Goal: Find specific page/section: Find specific page/section

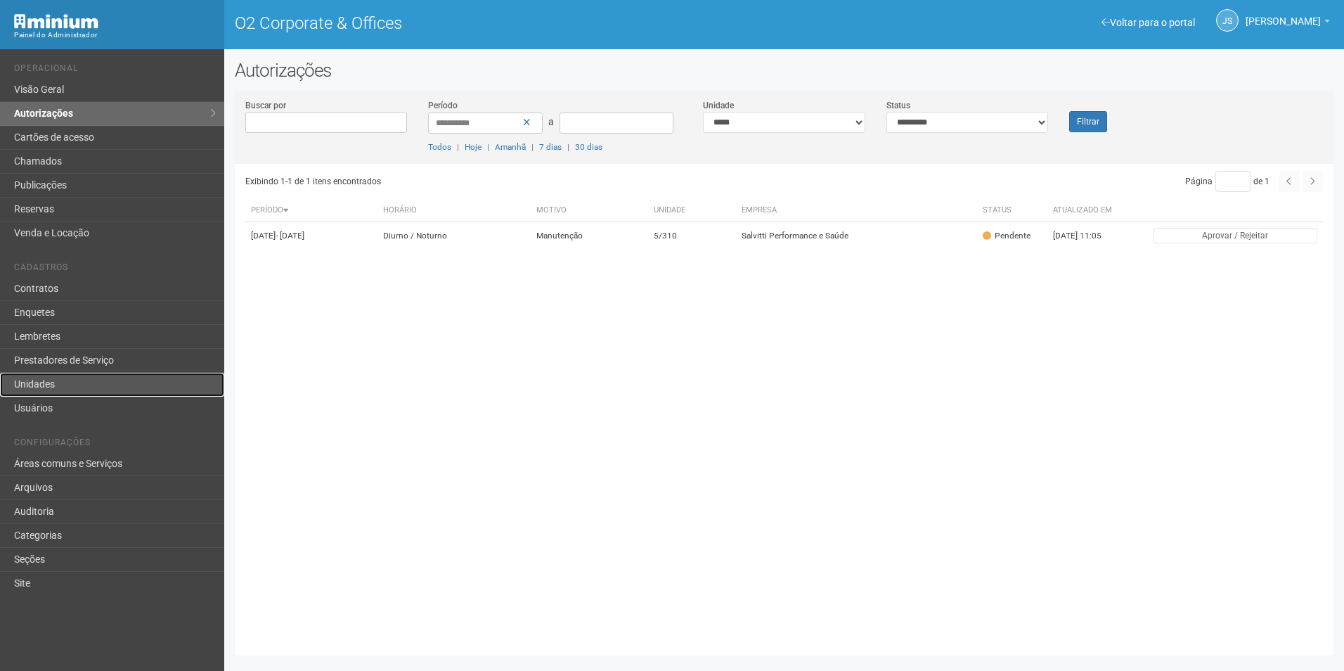
click at [85, 385] on link "Unidades" at bounding box center [112, 385] width 224 height 24
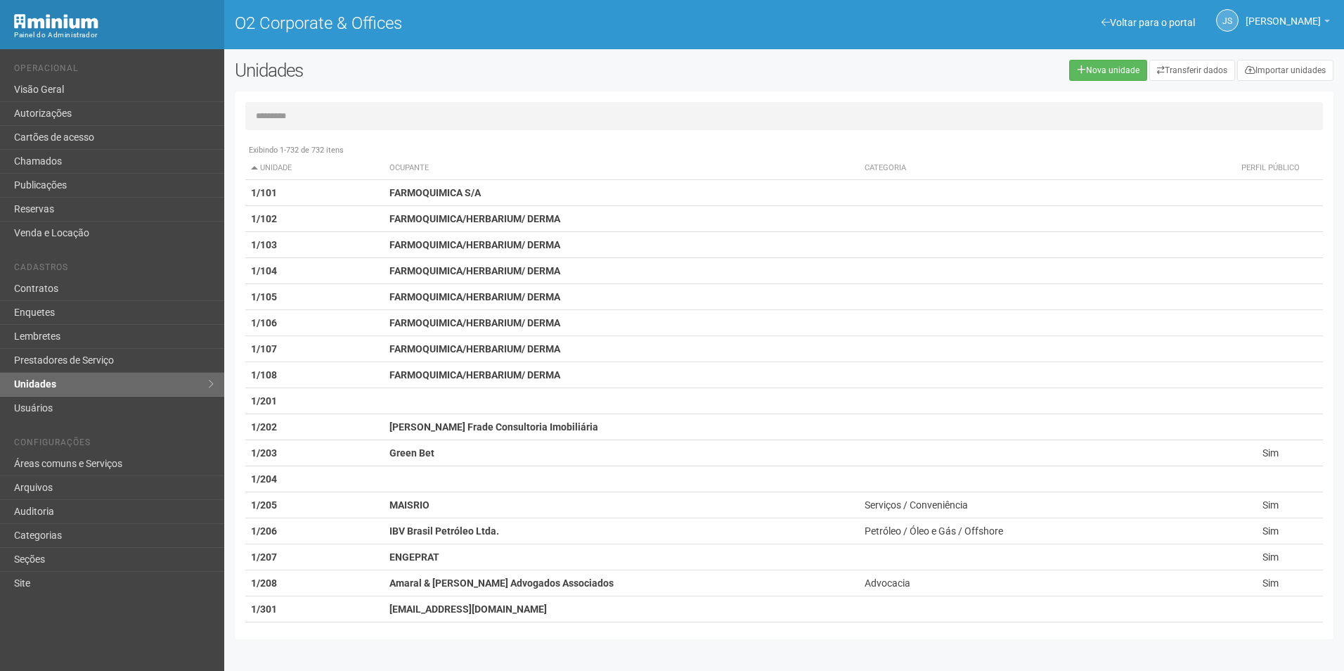
click at [343, 120] on input "text" at bounding box center [784, 116] width 1078 height 28
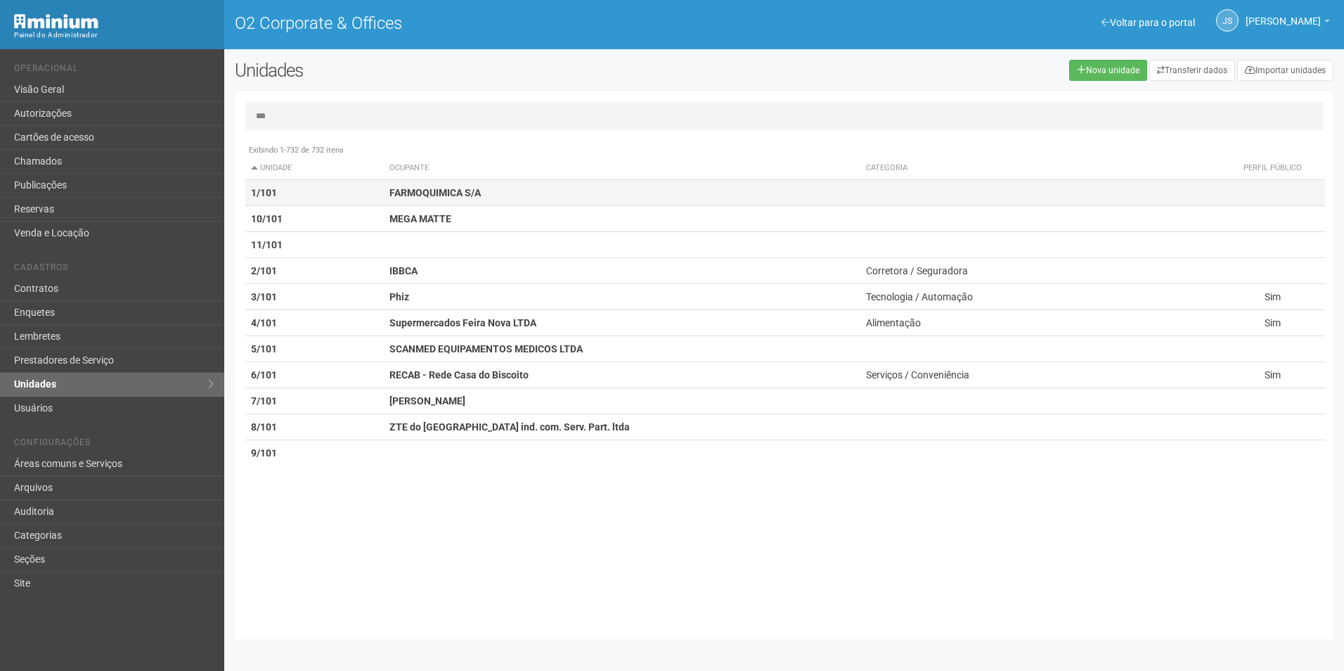
type input "***"
click at [442, 189] on strong "FARMOQUIMICA S/A" at bounding box center [434, 192] width 91 height 11
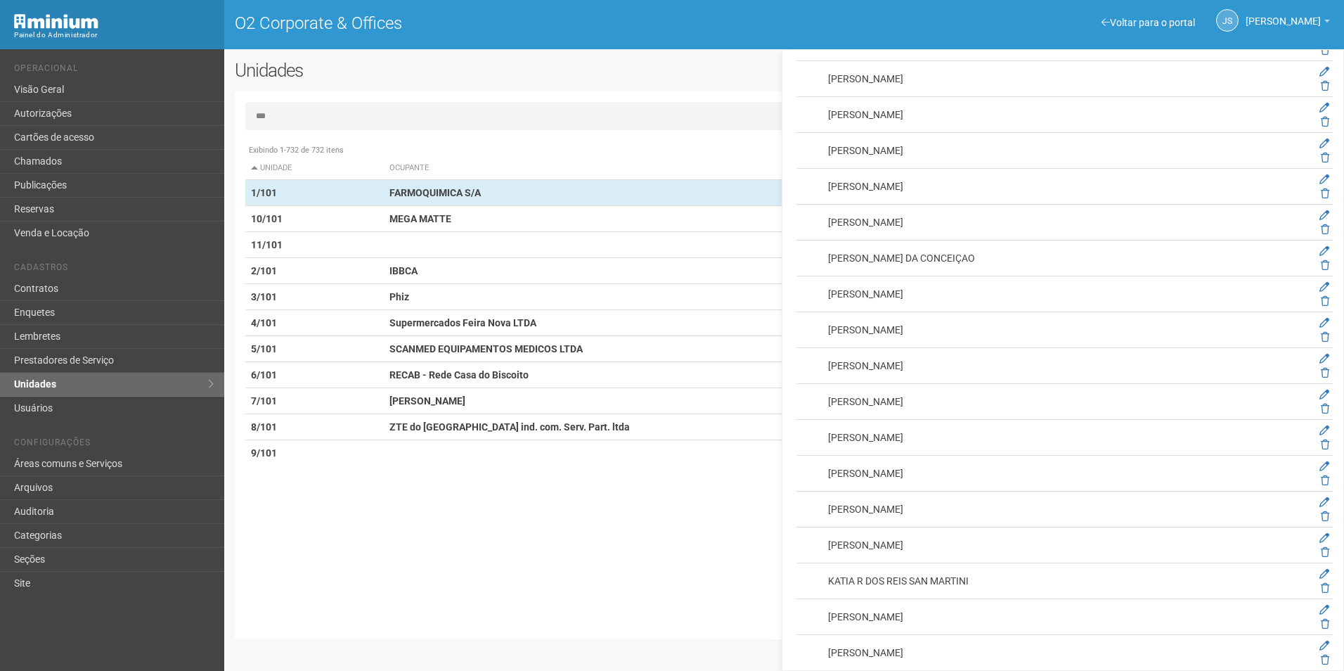
scroll to position [2671, 0]
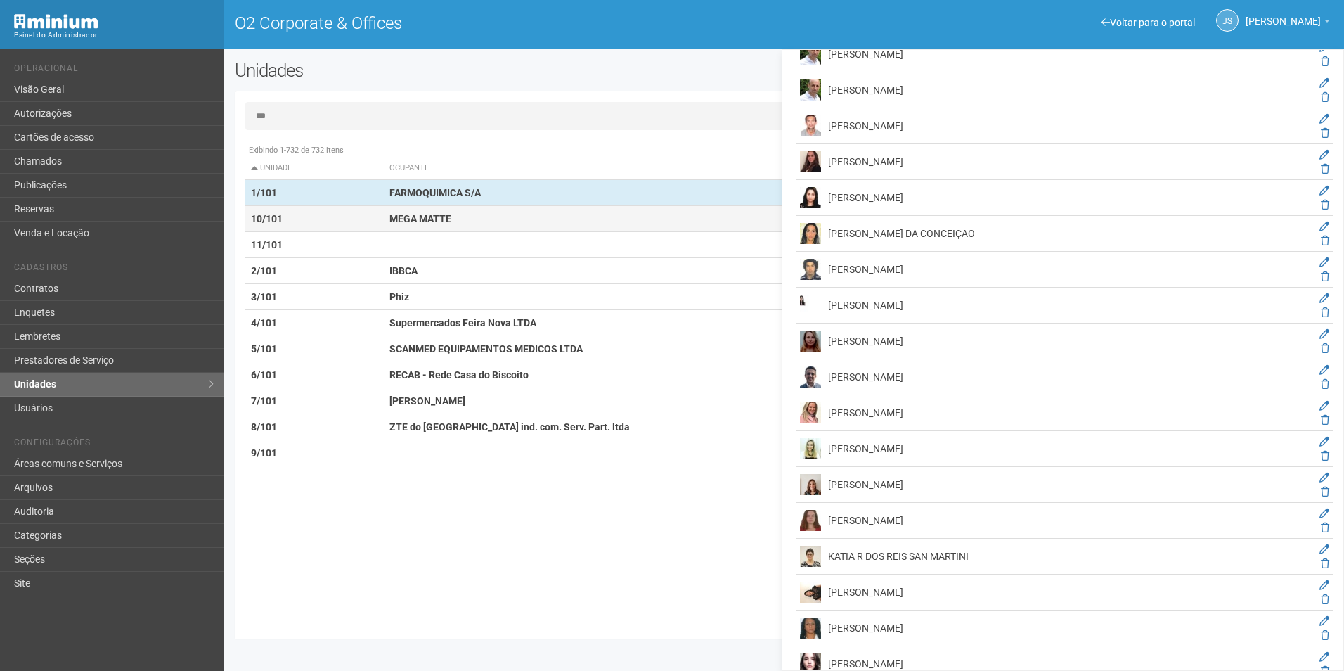
click at [421, 228] on td "MEGA MATTE" at bounding box center [622, 219] width 477 height 26
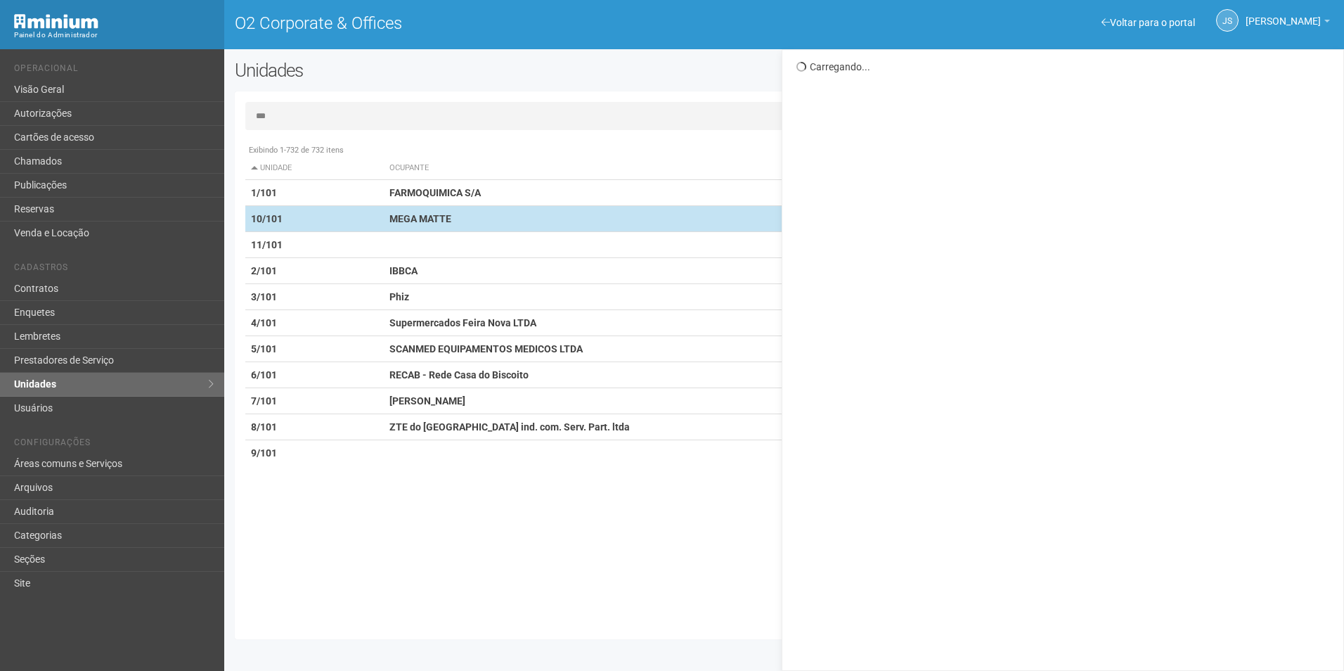
scroll to position [0, 0]
click at [453, 216] on td "MEGA MATTE" at bounding box center [622, 219] width 477 height 26
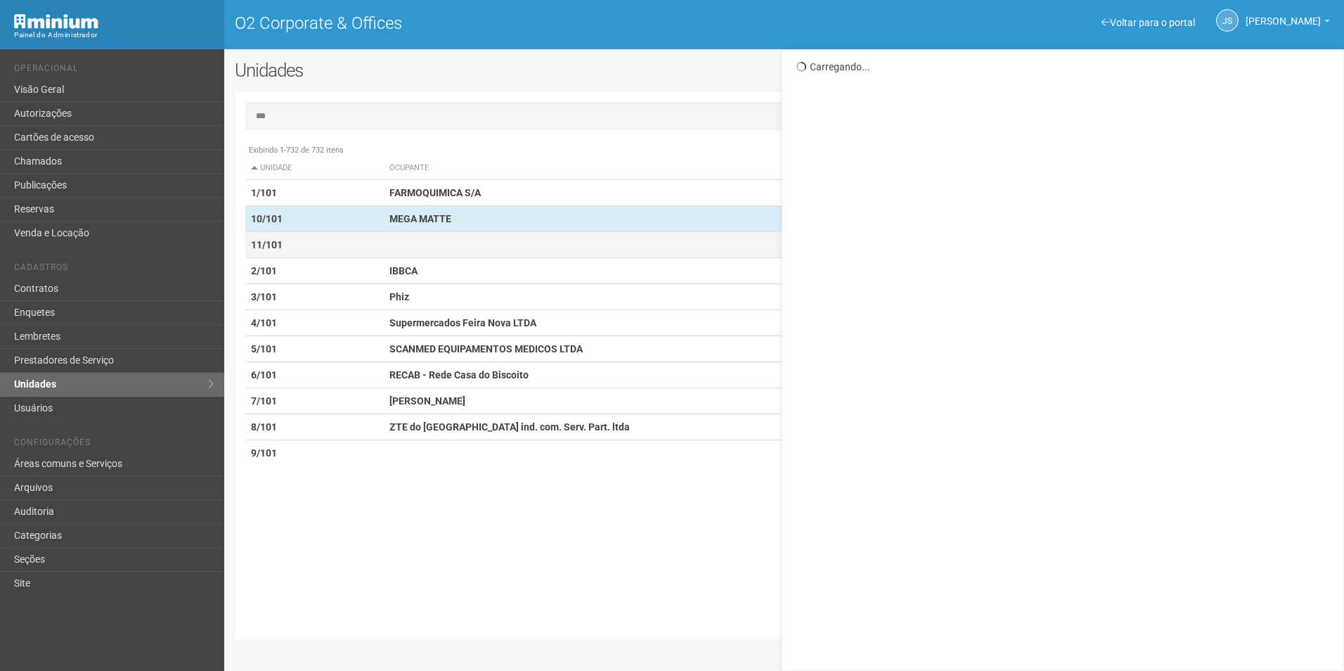
click at [453, 240] on td at bounding box center [622, 245] width 477 height 26
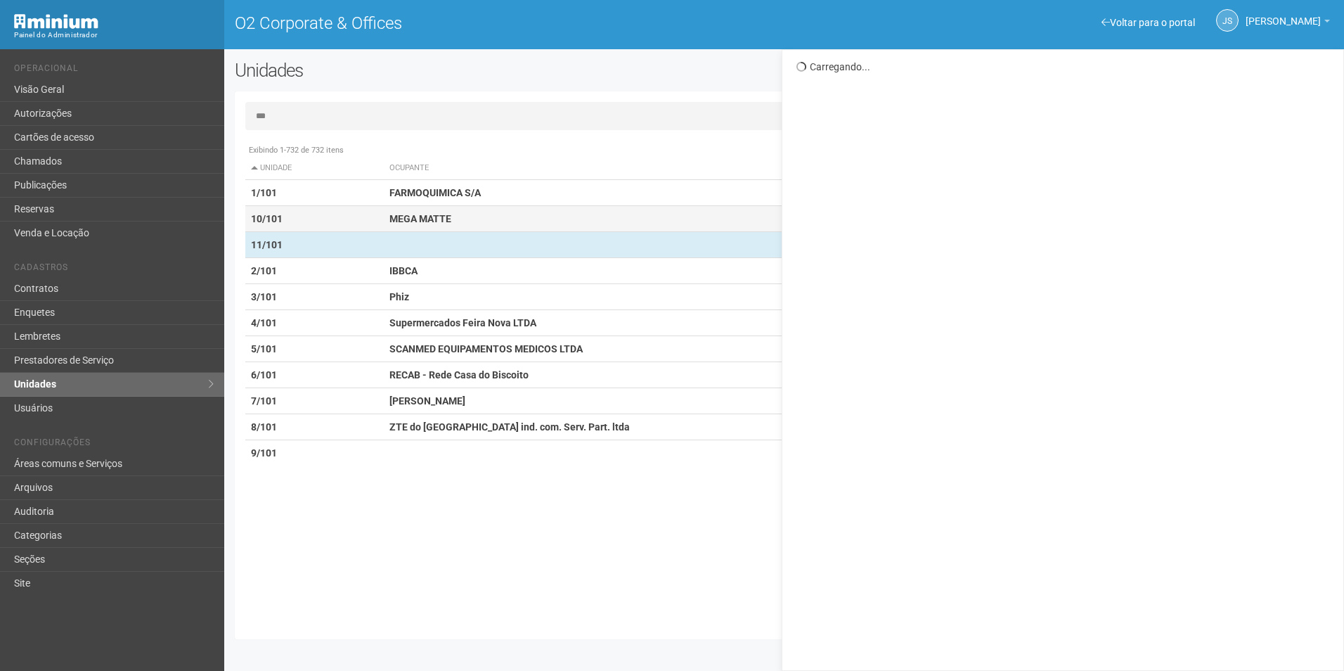
click at [462, 219] on td "MEGA MATTE" at bounding box center [622, 219] width 477 height 26
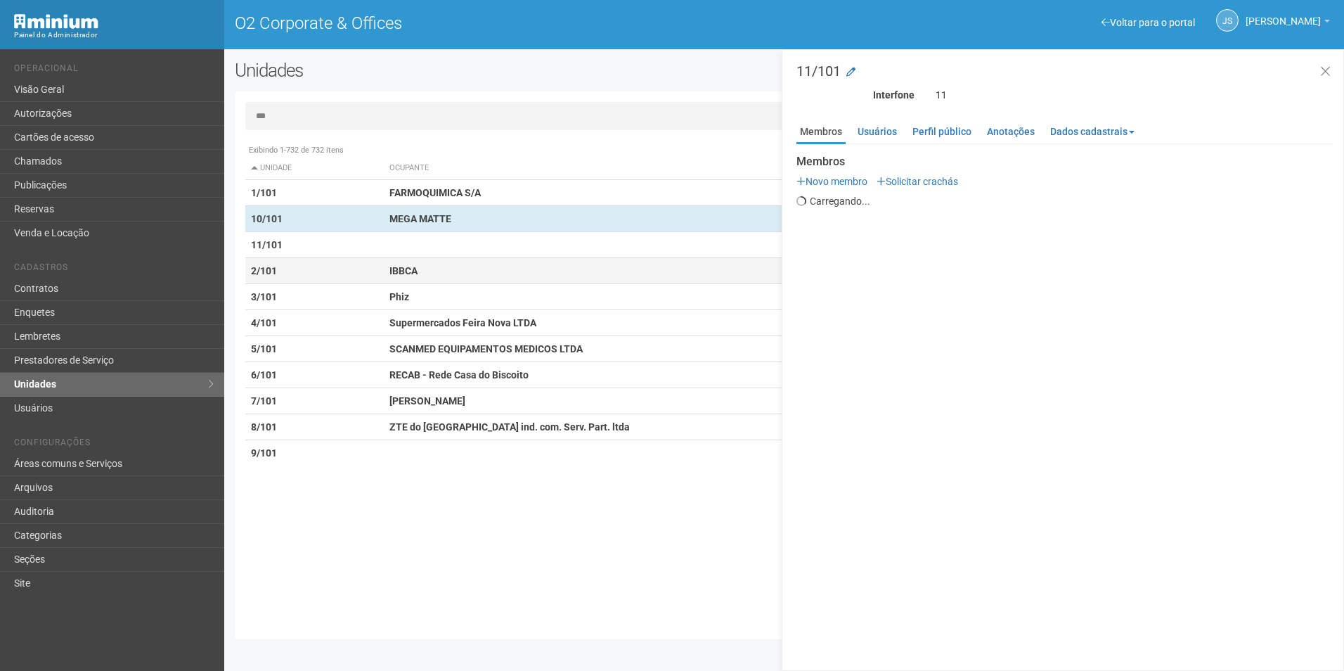
click at [438, 275] on td "IBBCA" at bounding box center [622, 271] width 477 height 26
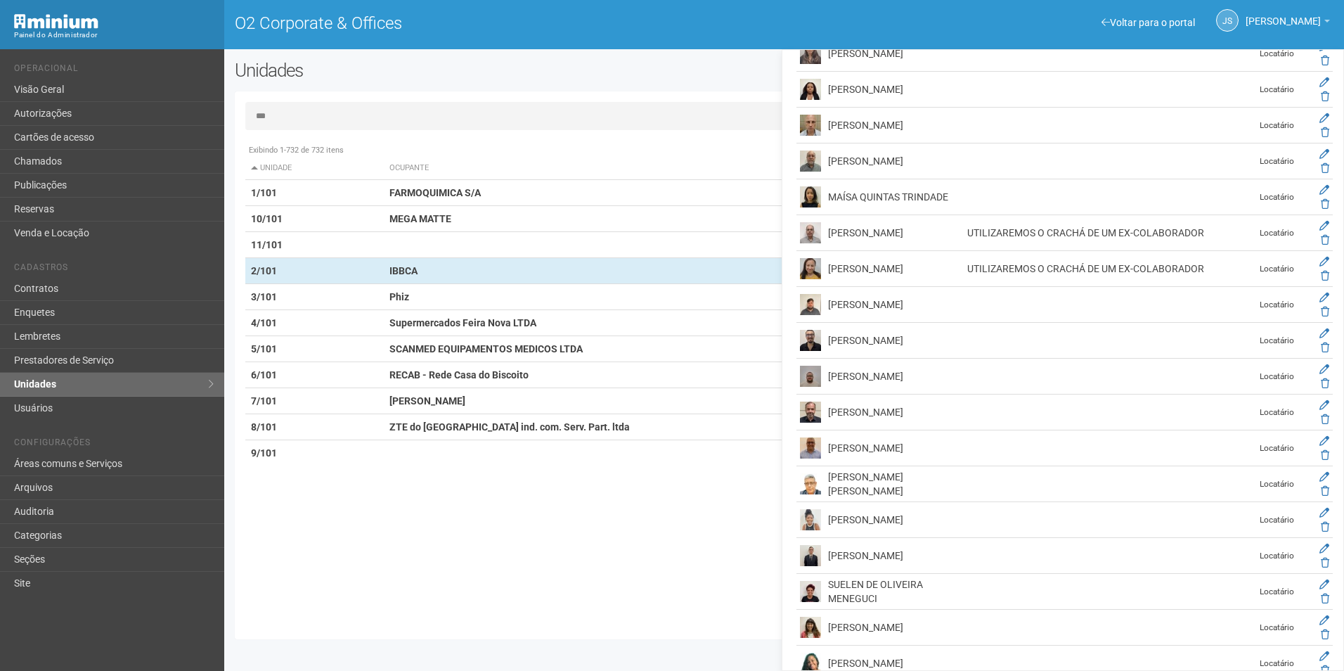
scroll to position [2525, 0]
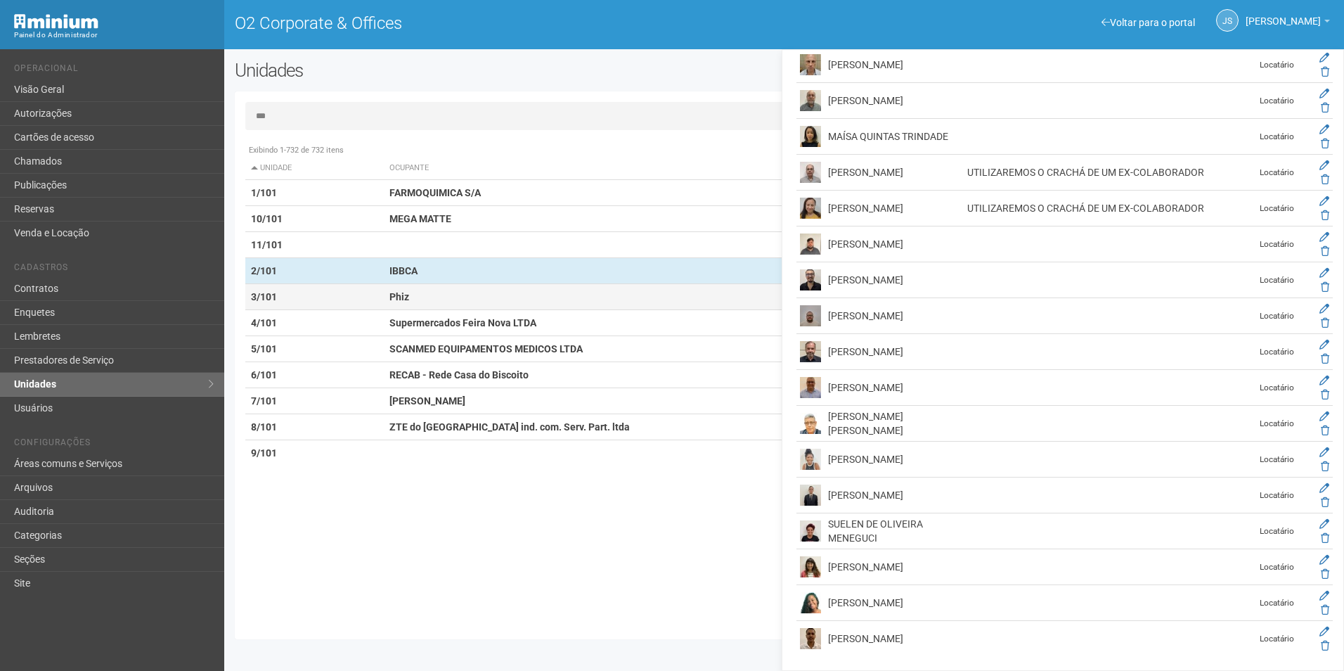
click at [408, 301] on strong "Phiz" at bounding box center [399, 296] width 20 height 11
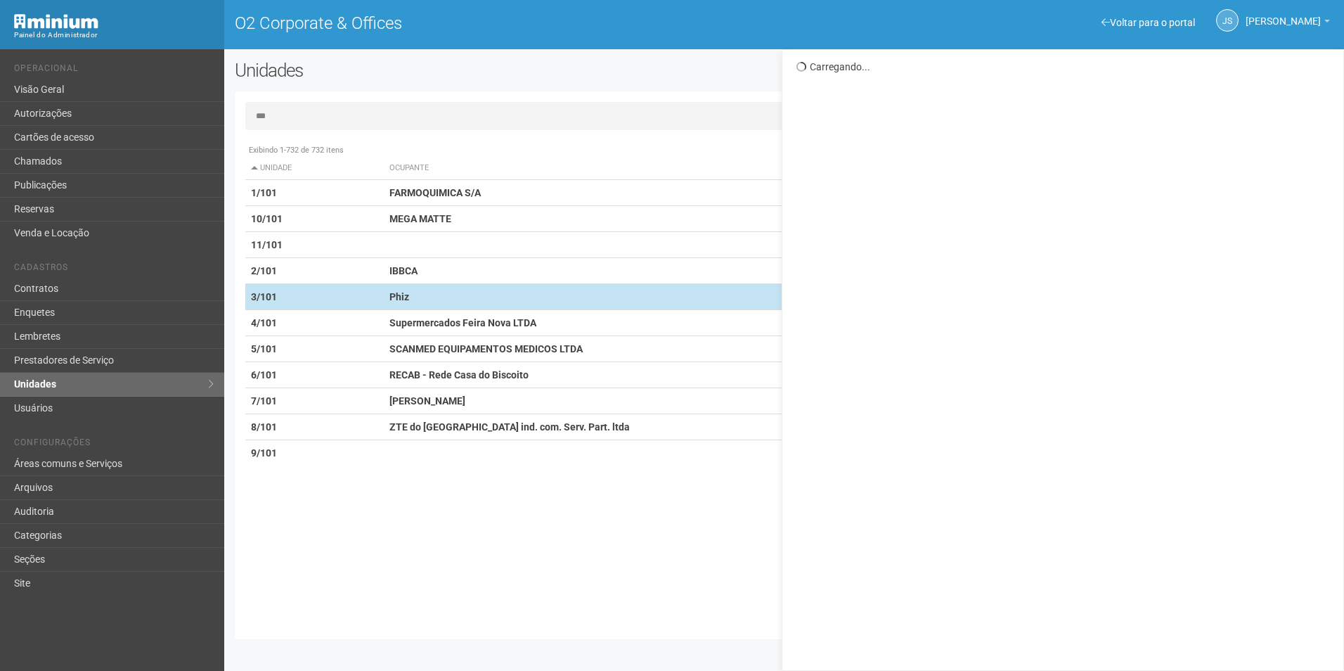
scroll to position [0, 0]
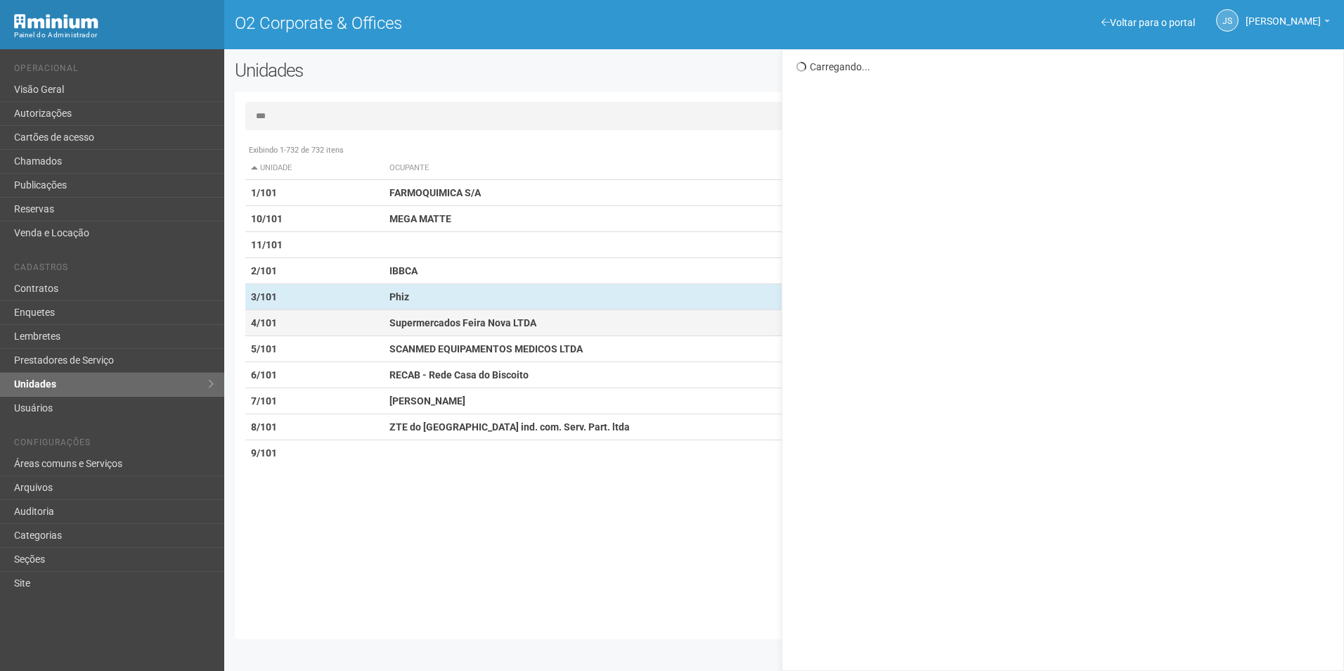
click at [533, 328] on td "Supermercados Feira Nova LTDA" at bounding box center [622, 323] width 477 height 26
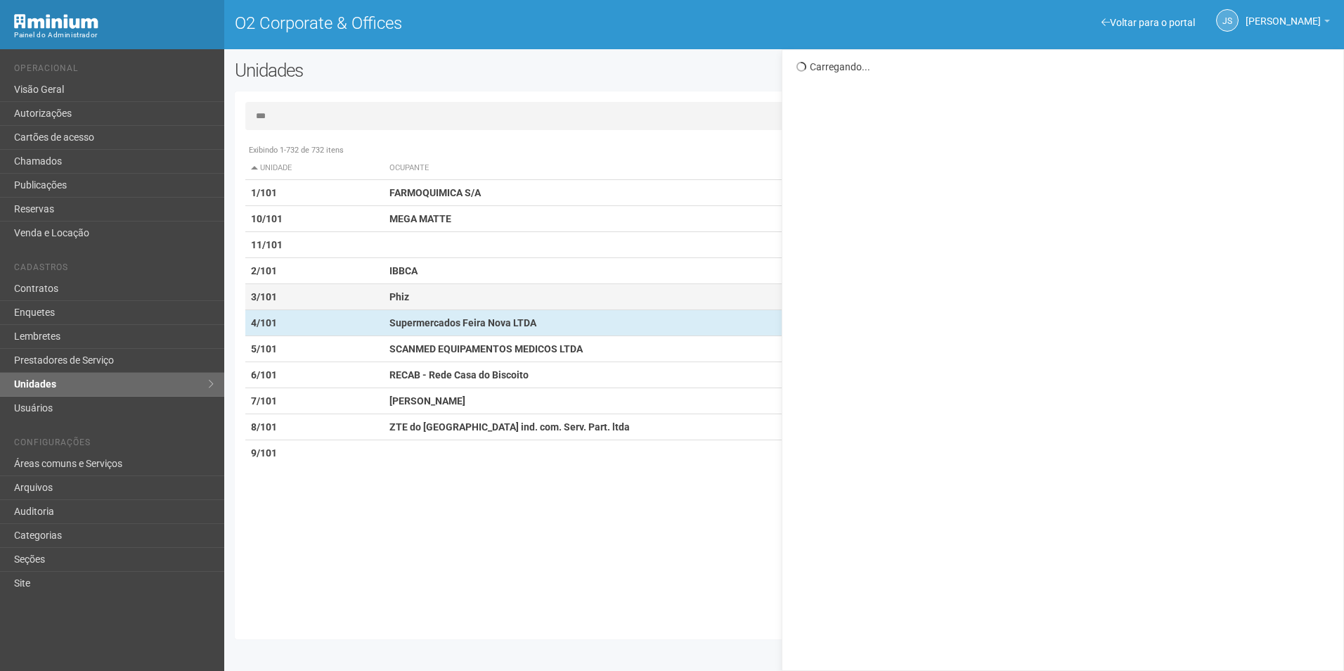
click at [527, 299] on td "Phiz" at bounding box center [622, 297] width 477 height 26
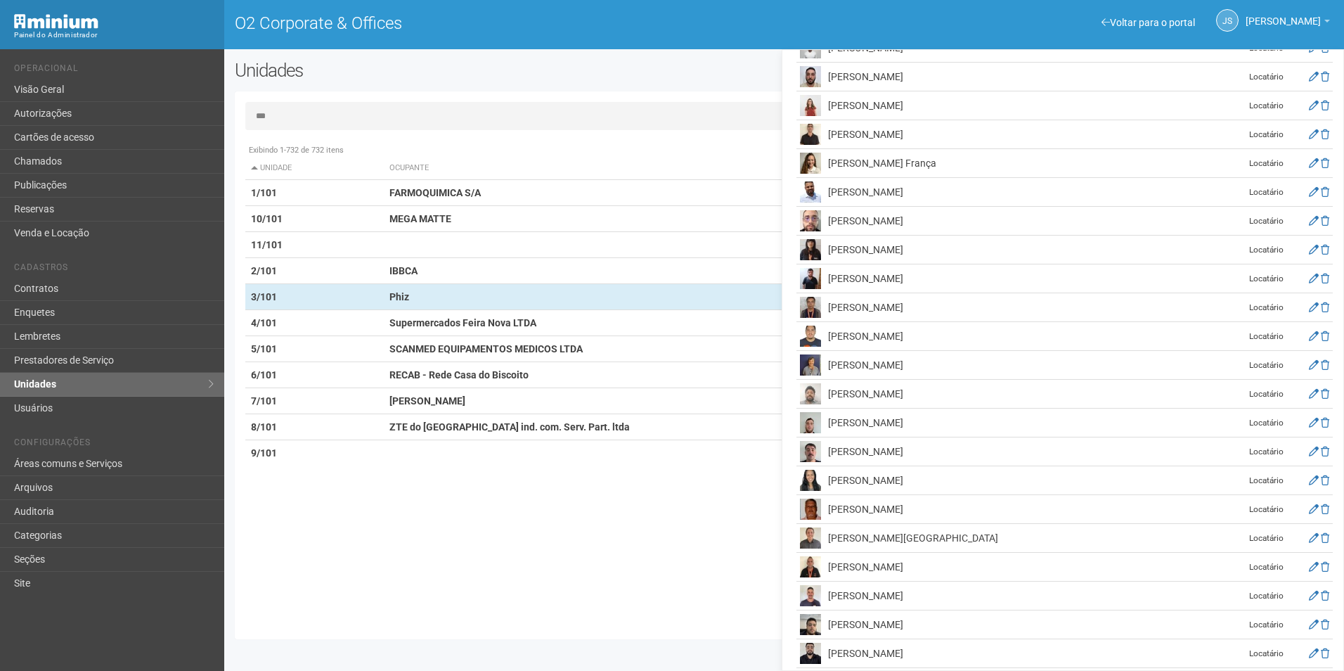
scroll to position [562, 0]
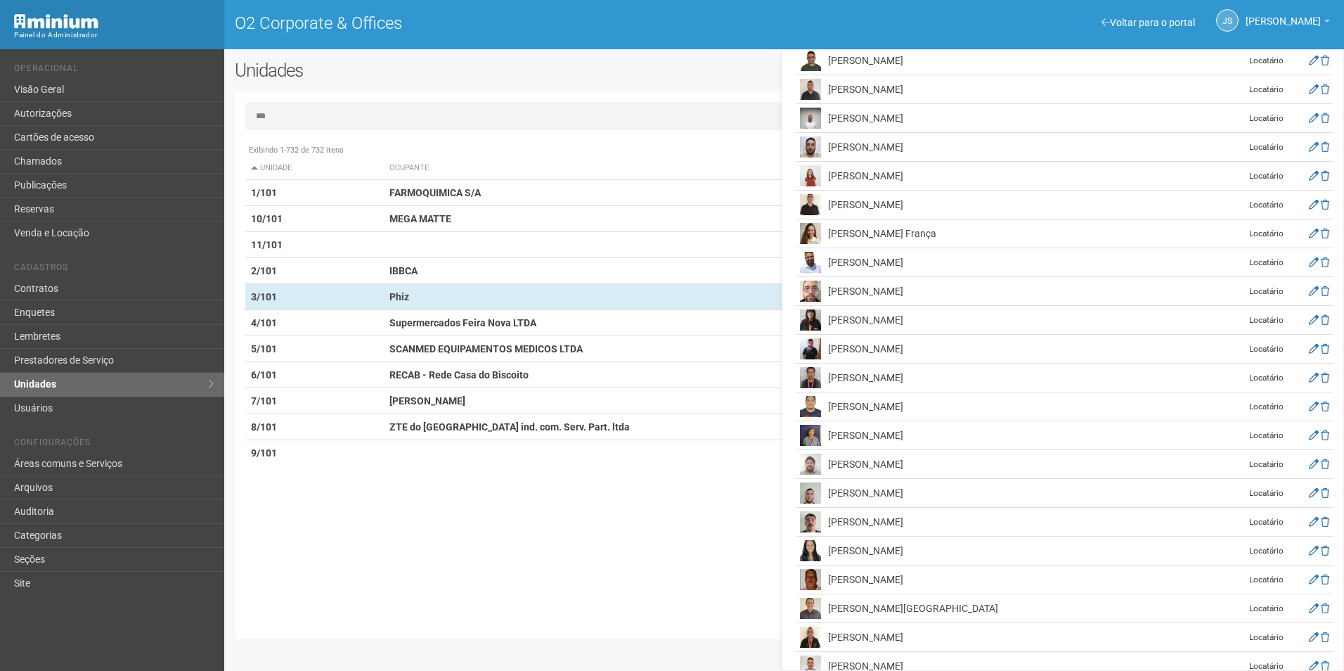
drag, startPoint x: 846, startPoint y: 470, endPoint x: 941, endPoint y: 470, distance: 94.2
click at [941, 536] on td "[PERSON_NAME]" at bounding box center [925, 550] width 200 height 29
click at [441, 323] on strong "Supermercados Feira Nova LTDA" at bounding box center [462, 322] width 147 height 11
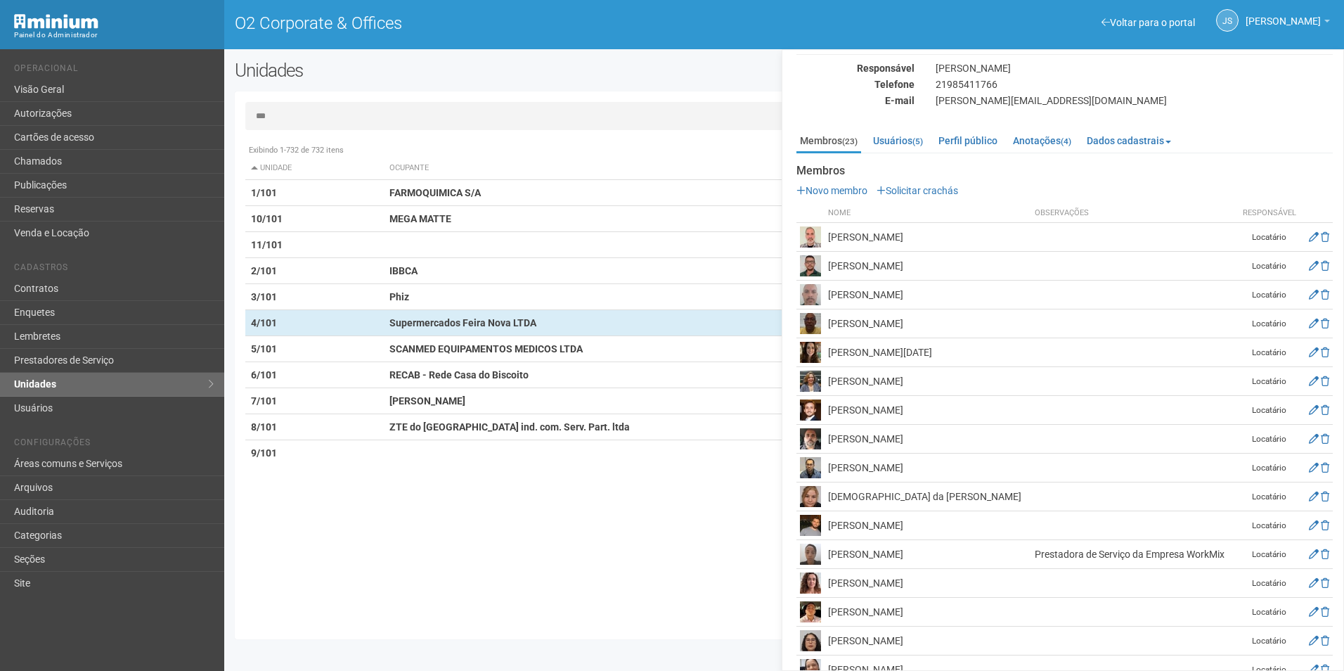
scroll to position [138, 0]
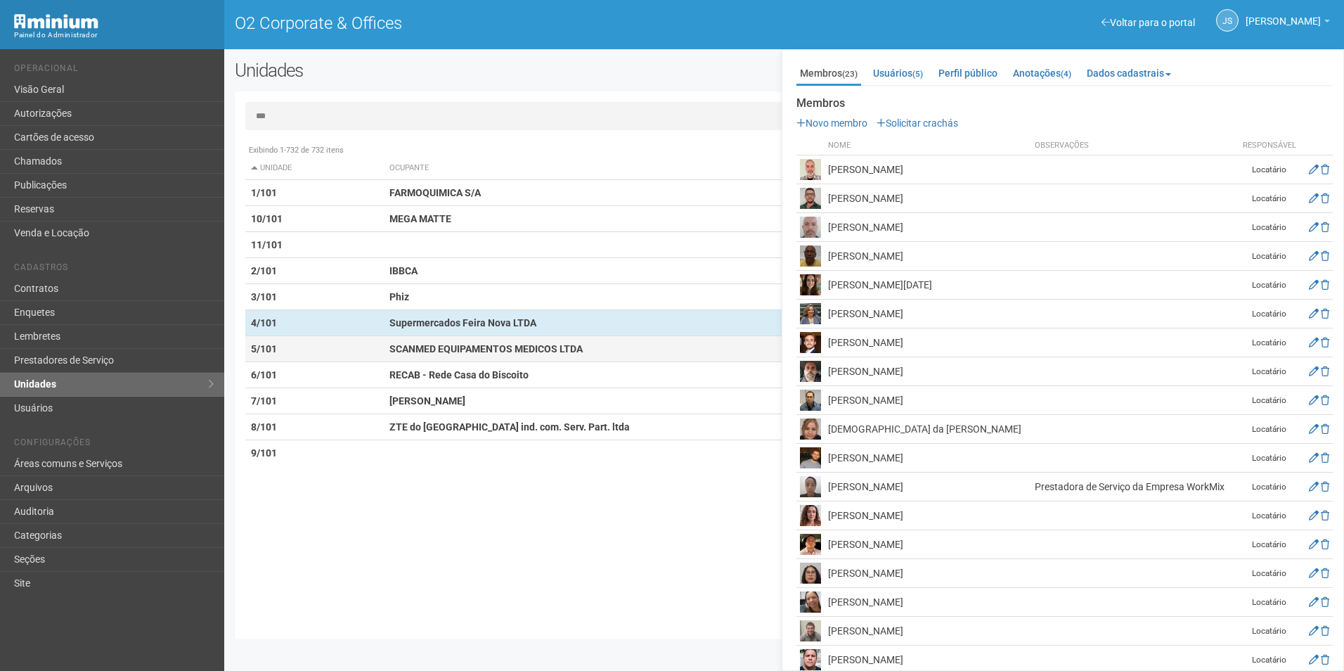
click at [536, 350] on strong "SCANMED EQUIPAMENTOS MEDICOS LTDA" at bounding box center [485, 348] width 193 height 11
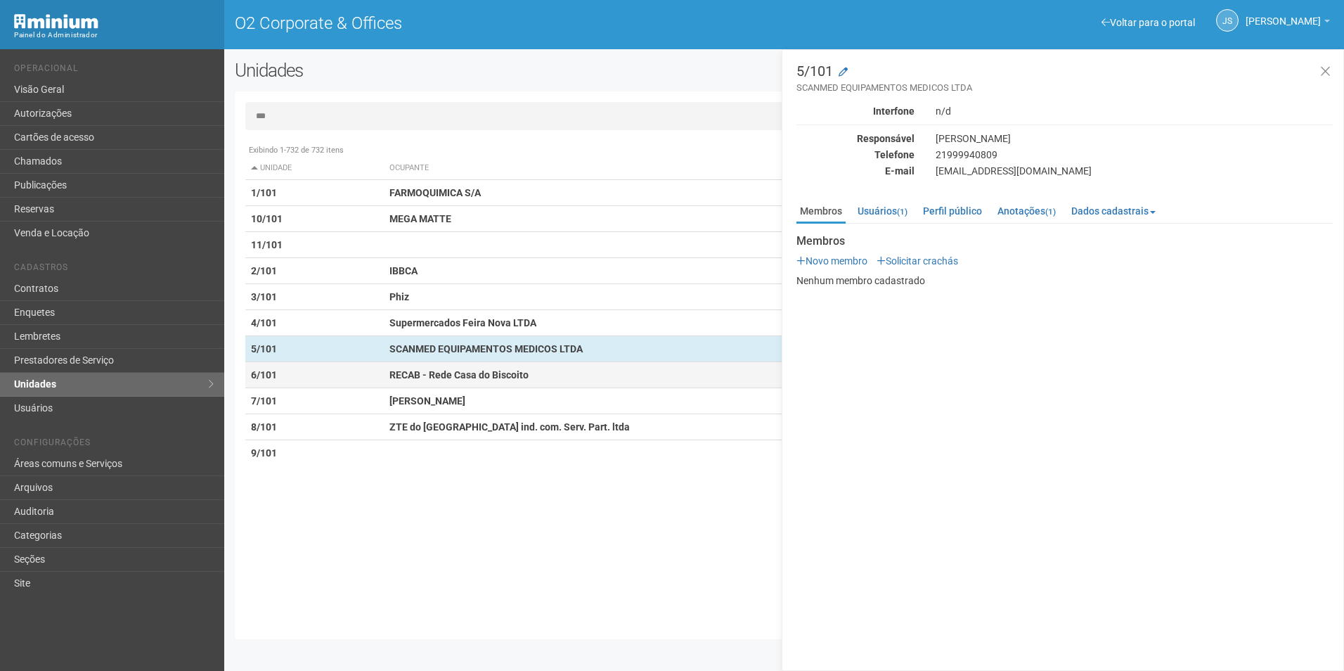
click at [517, 380] on strong "RECAB - Rede Casa do Biscoito" at bounding box center [458, 374] width 139 height 11
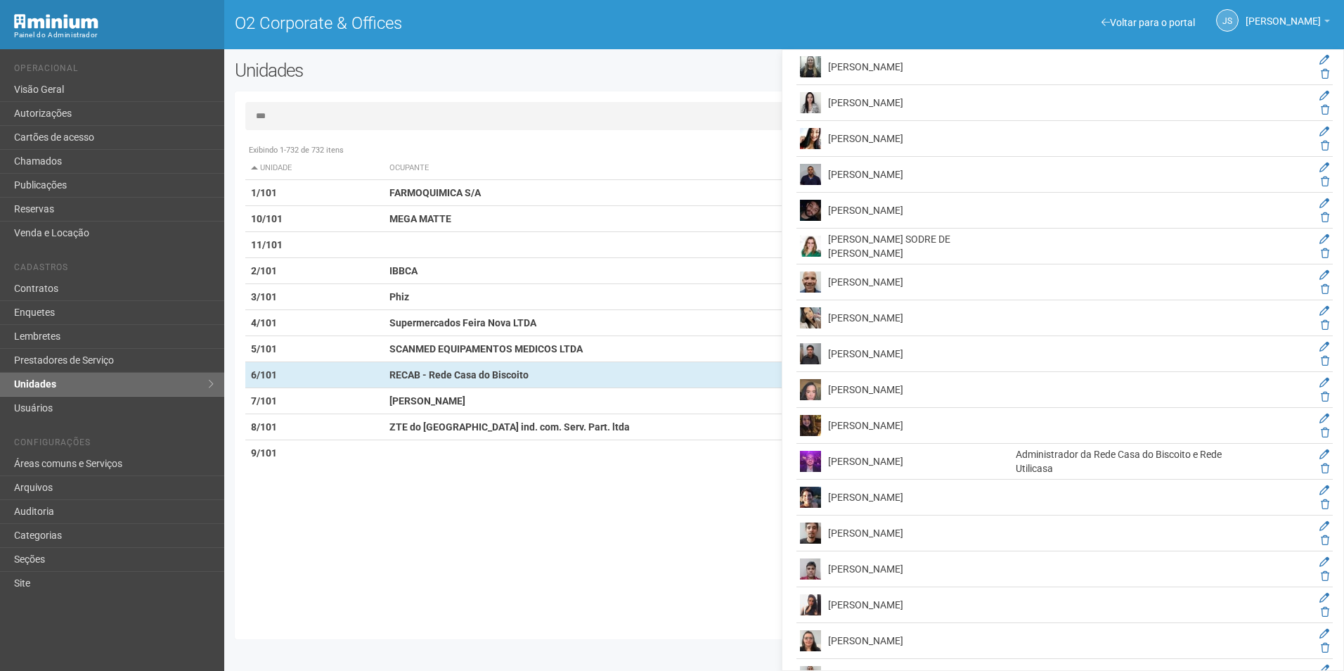
scroll to position [984, 0]
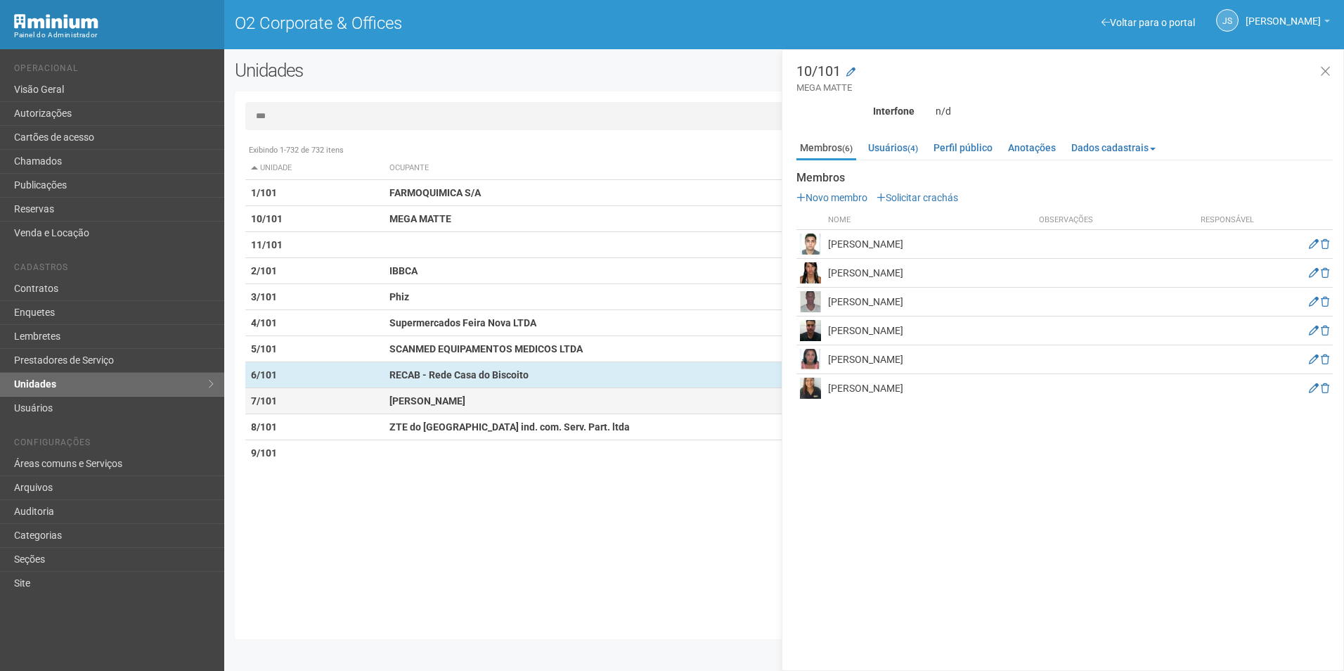
click at [546, 406] on td "[PERSON_NAME]" at bounding box center [622, 401] width 477 height 26
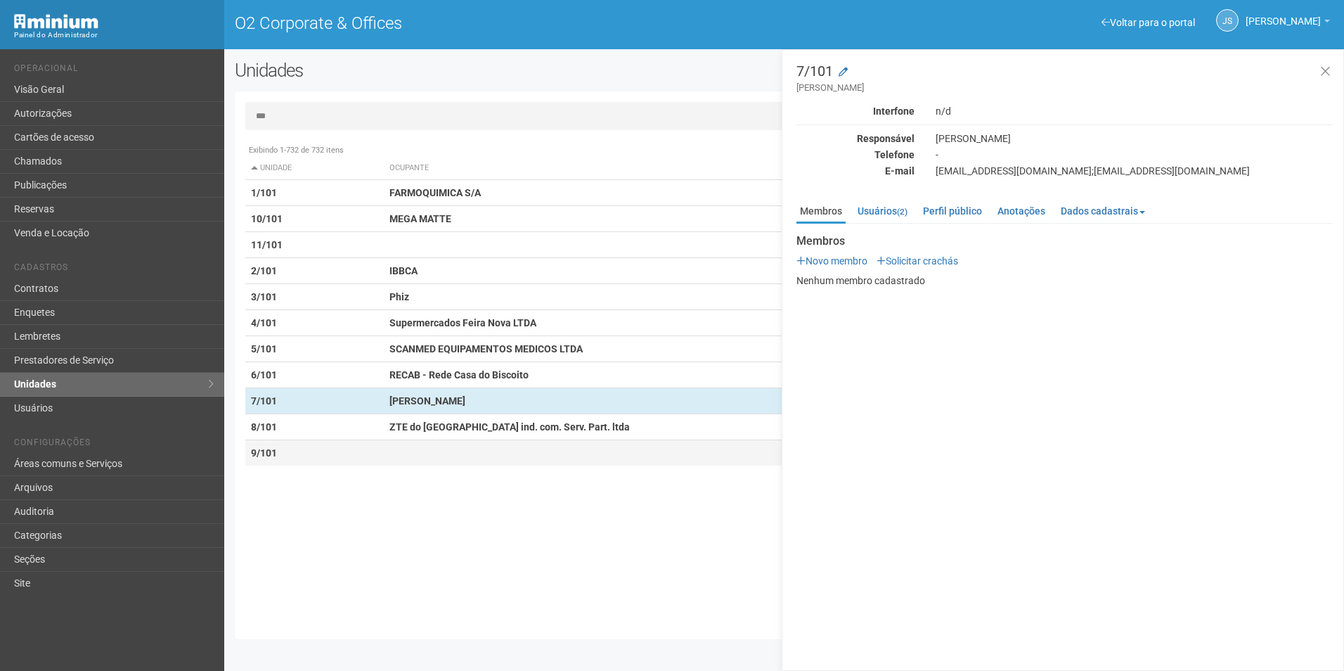
click at [543, 440] on td at bounding box center [622, 453] width 477 height 26
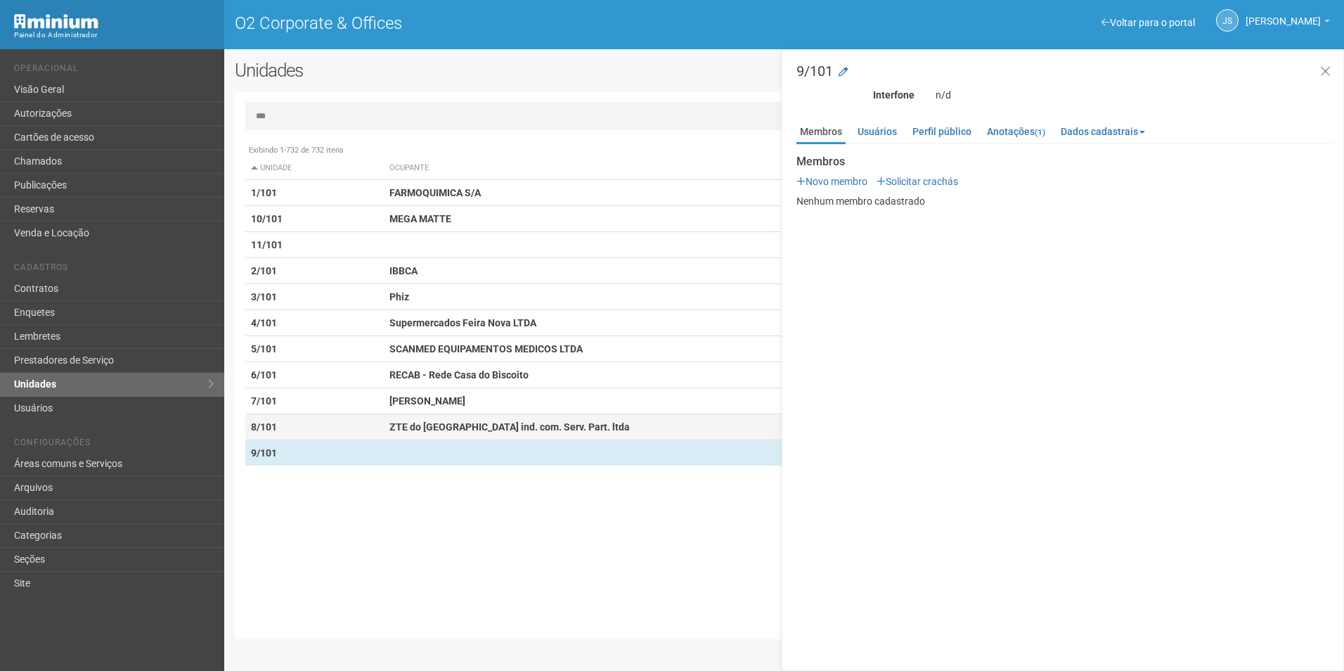
click at [532, 432] on td "ZTE do [GEOGRAPHIC_DATA] ind. com. Serv. Part. ltda" at bounding box center [622, 427] width 477 height 26
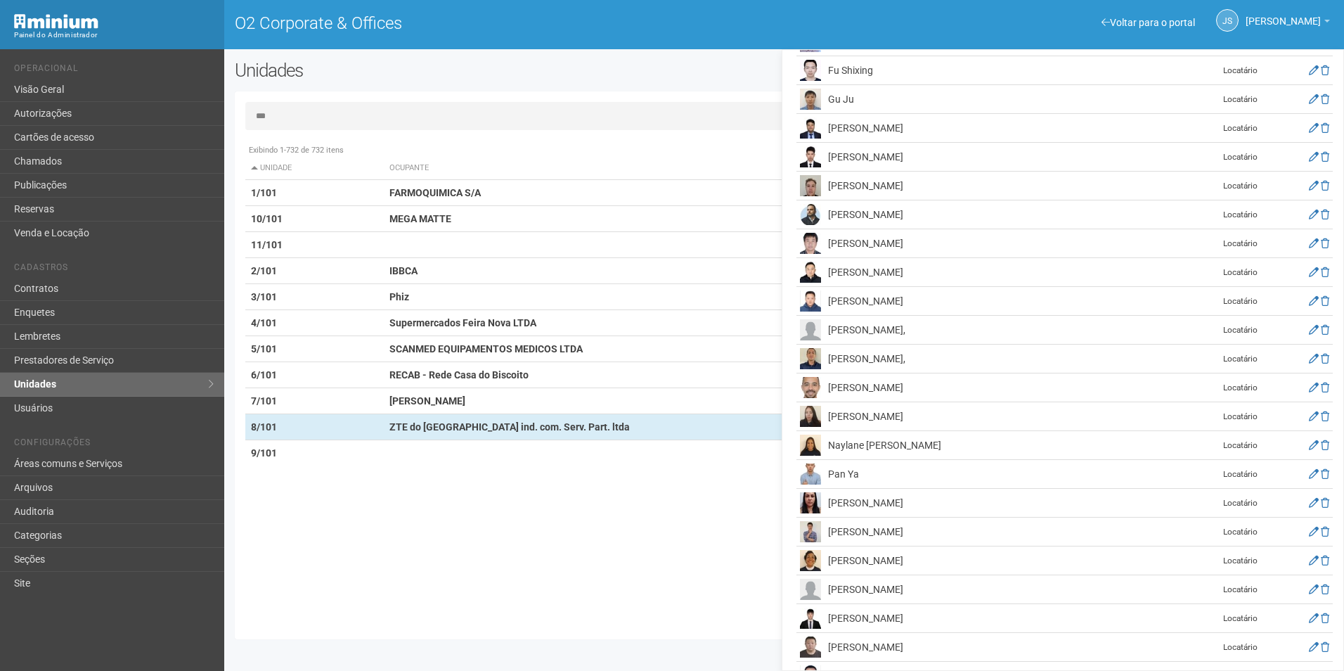
scroll to position [387, 0]
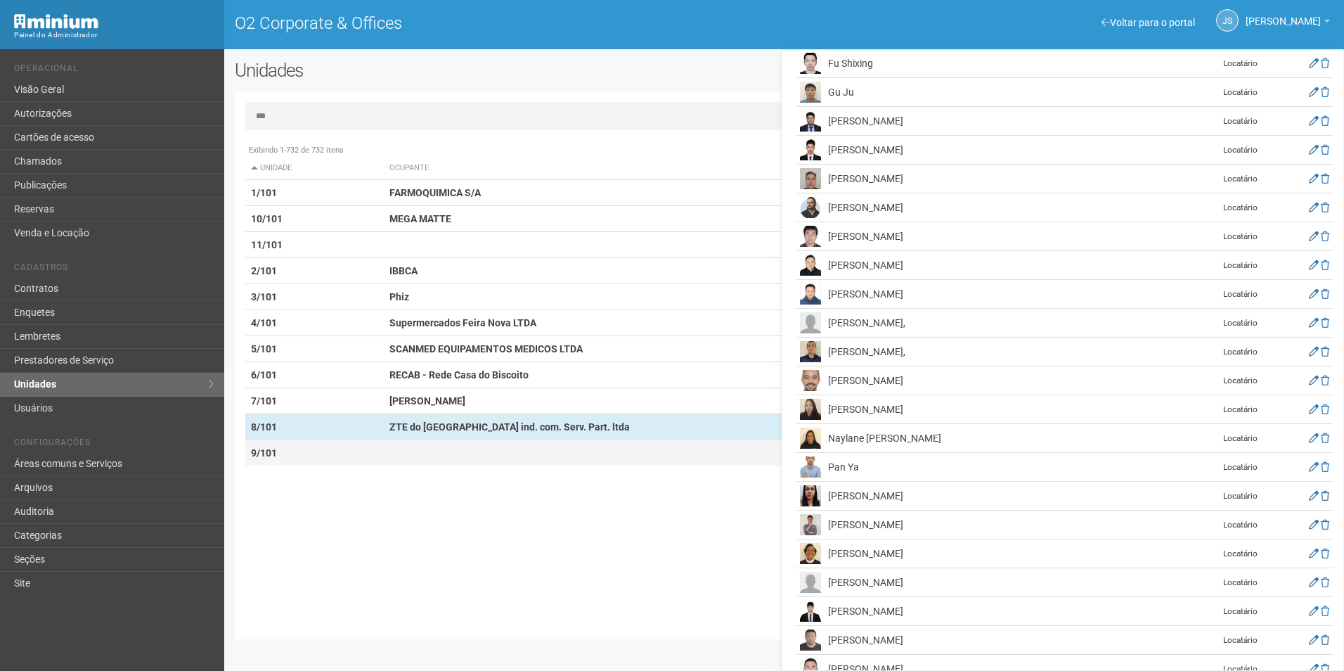
click at [458, 458] on td at bounding box center [622, 453] width 477 height 26
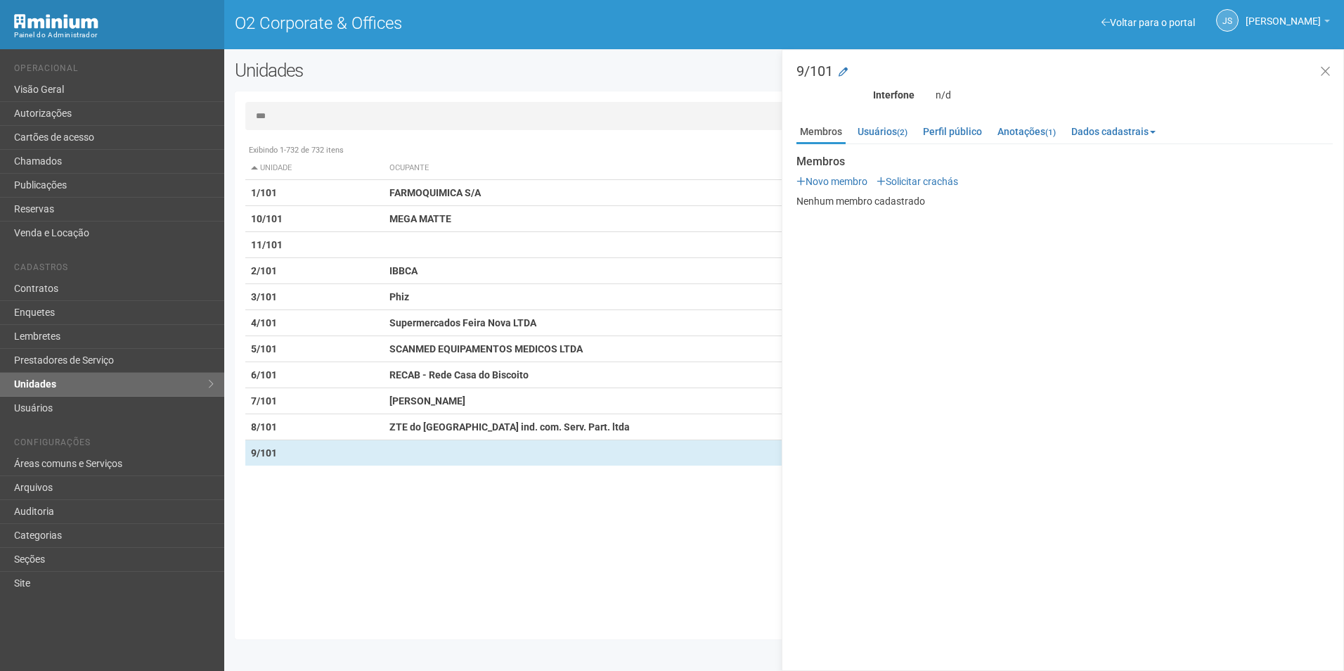
click at [384, 510] on div "Exibindo 1-732 de 732 itens Unidade Ocupante Categoria Perfil público 1/101 FAR…" at bounding box center [789, 382] width 1088 height 491
click at [299, 117] on input "***" at bounding box center [784, 116] width 1078 height 28
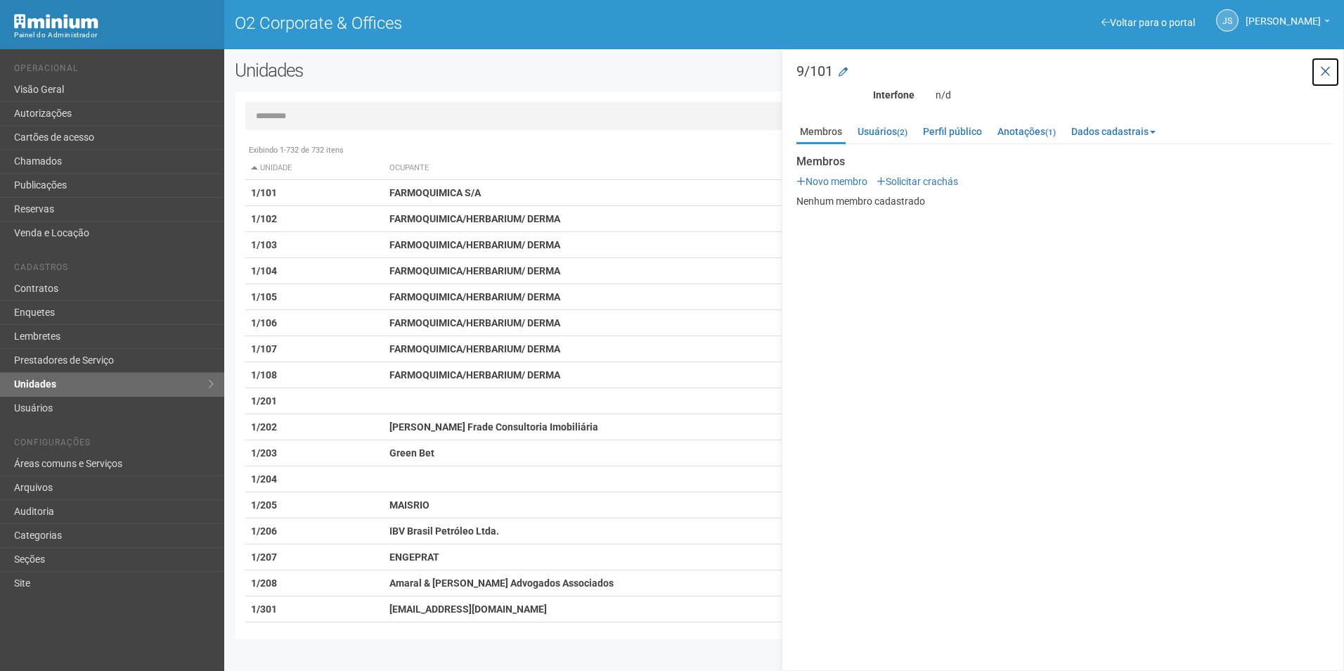
click at [1324, 71] on icon at bounding box center [1325, 72] width 11 height 14
